Goal: Task Accomplishment & Management: Use online tool/utility

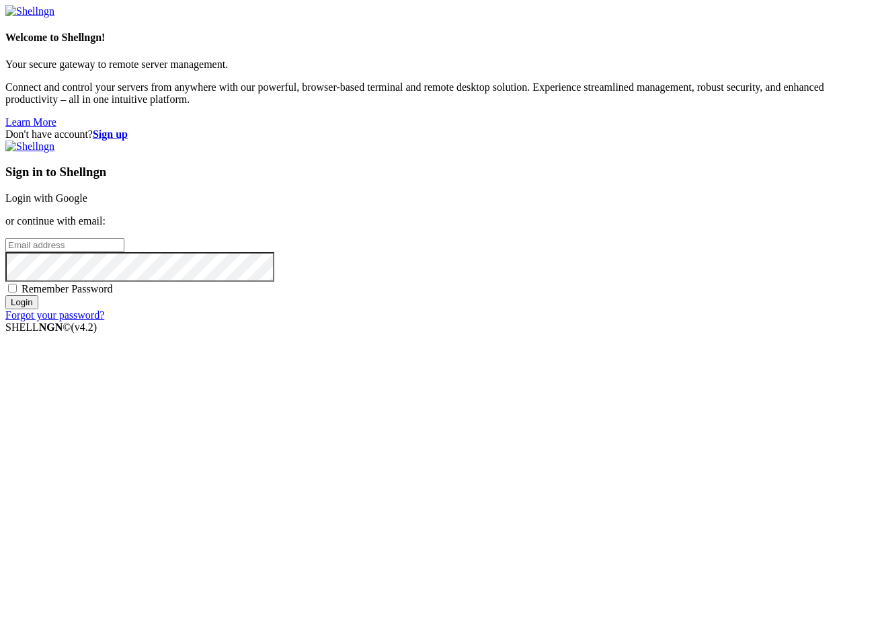
type input "[PERSON_NAME][EMAIL_ADDRESS][DOMAIN_NAME]"
click at [38, 309] on input "Login" at bounding box center [21, 302] width 33 height 14
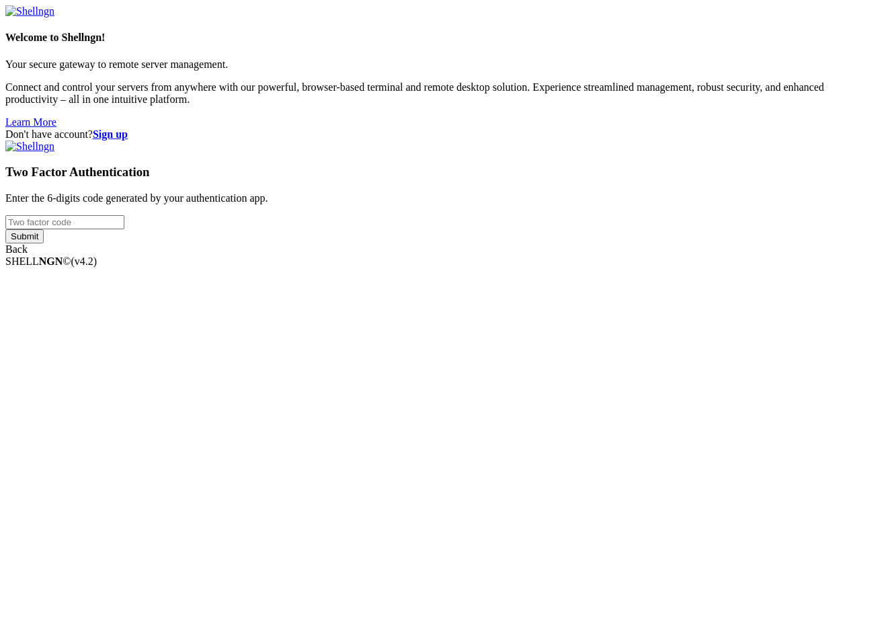
click at [124, 229] on input "number" at bounding box center [64, 222] width 119 height 14
click at [5, 229] on input "Submit" at bounding box center [24, 236] width 38 height 14
drag, startPoint x: 483, startPoint y: 300, endPoint x: 381, endPoint y: 288, distance: 102.3
click at [381, 268] on div "Don't have account? Sign up Two Factor Authentication Enter the 6-digits code g…" at bounding box center [440, 197] width 870 height 139
drag, startPoint x: 496, startPoint y: 313, endPoint x: 361, endPoint y: 298, distance: 135.4
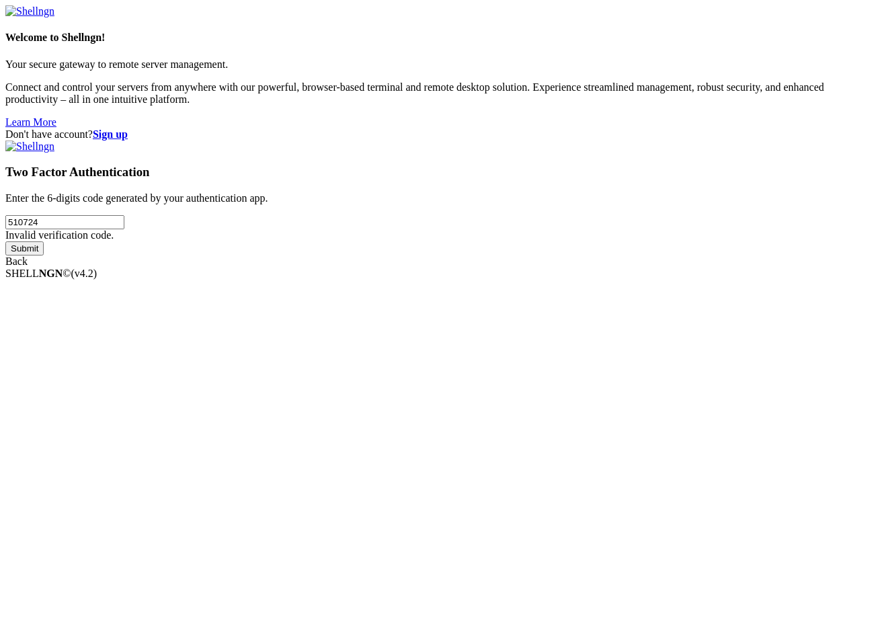
click at [361, 268] on div "Don't have account? Sign up Two Factor Authentication Enter the 6-digits code g…" at bounding box center [440, 197] width 870 height 139
type input "5"
type input "112615"
click at [5, 241] on input "Submit" at bounding box center [24, 248] width 38 height 14
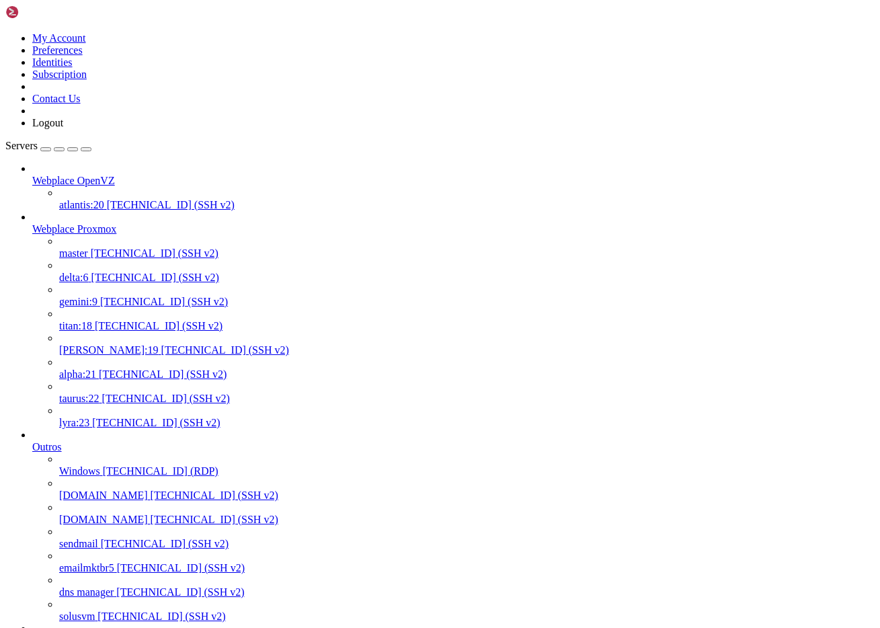
scroll to position [644, 0]
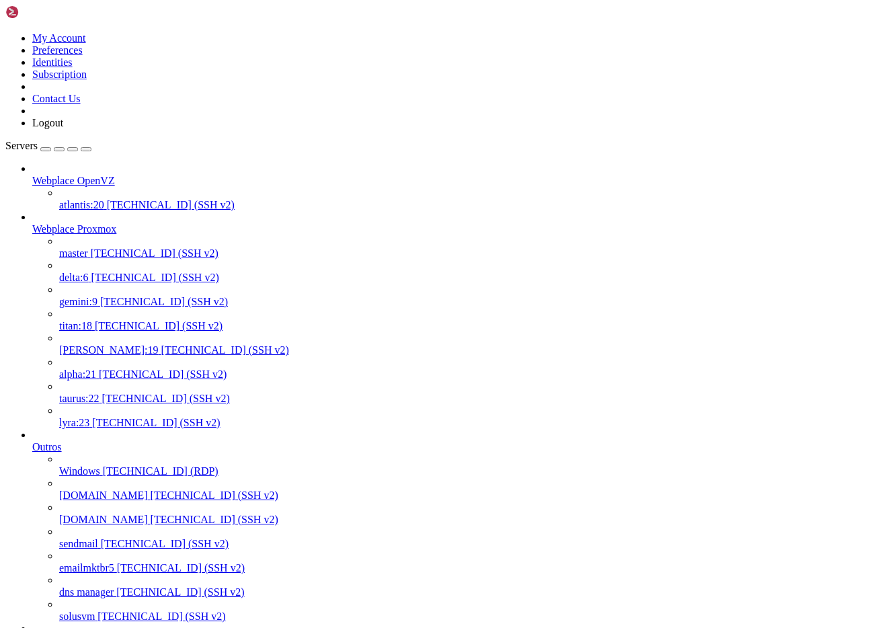
scroll to position [11, 0]
